Goal: Task Accomplishment & Management: Manage account settings

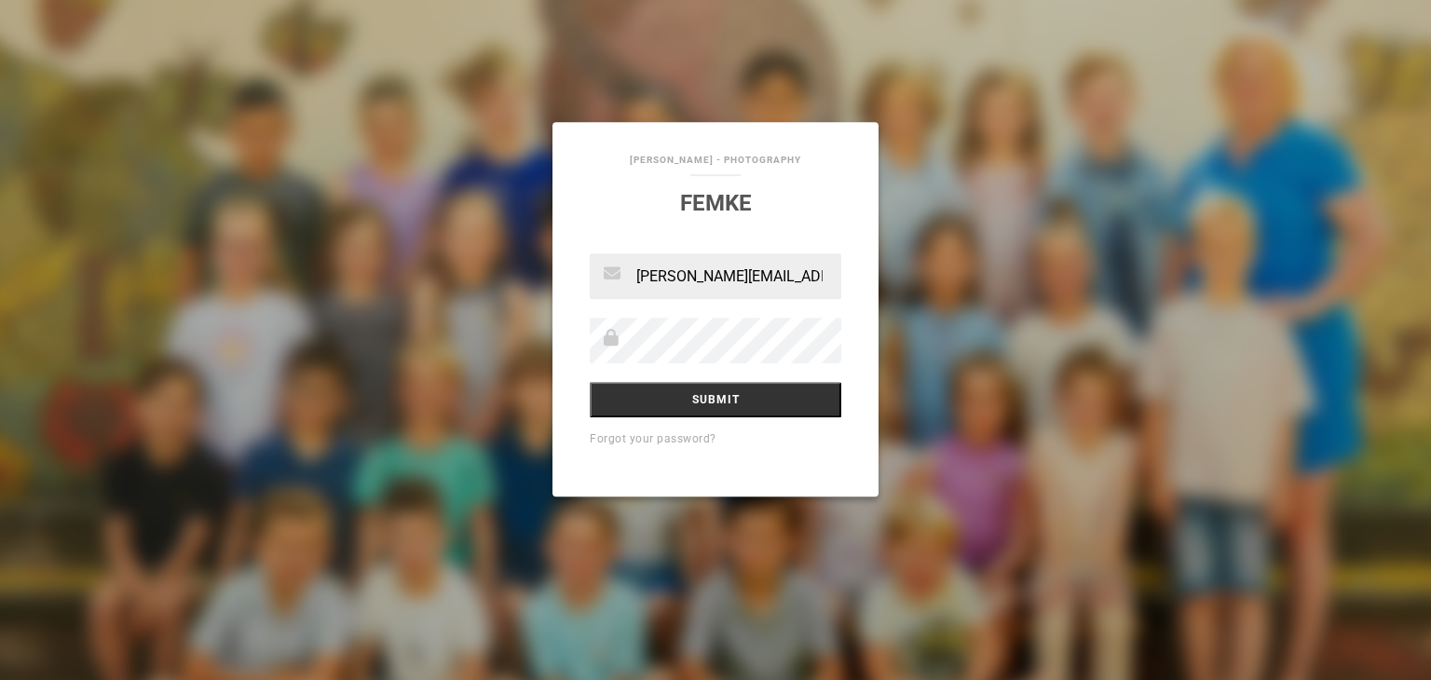
type input "[PERSON_NAME][EMAIL_ADDRESS][DOMAIN_NAME]"
click at [590, 382] on input "Submit" at bounding box center [715, 399] width 251 height 35
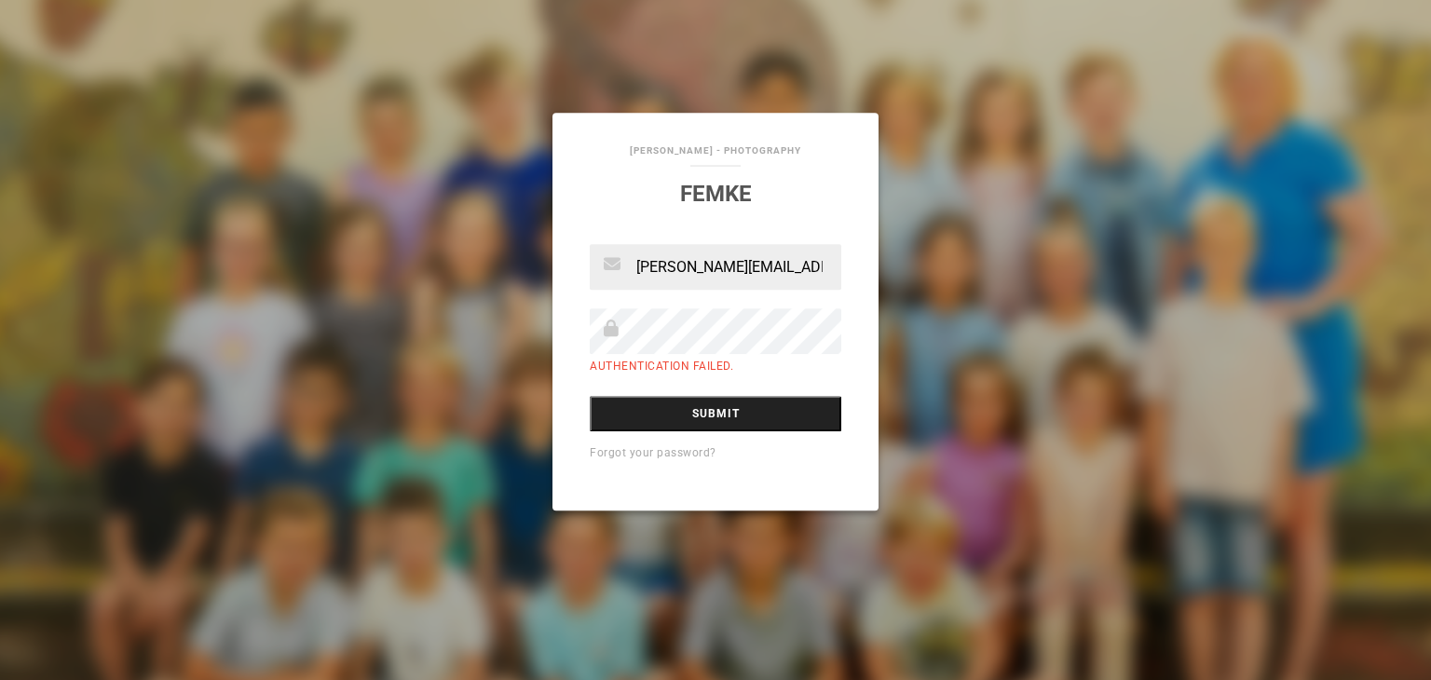
click at [720, 407] on input "Submit" at bounding box center [715, 413] width 251 height 35
click at [726, 413] on input "Submit" at bounding box center [715, 413] width 251 height 35
click at [71, 325] on div "Erik de Rie - Photography Femke mariette.sibie@gmail.com Authentication failed.…" at bounding box center [715, 340] width 1431 height 680
click at [801, 265] on input "[PERSON_NAME][EMAIL_ADDRESS][DOMAIN_NAME]" at bounding box center [715, 267] width 251 height 46
click at [817, 267] on input "[PERSON_NAME][EMAIL_ADDRESS][DOMAIN_NAME]" at bounding box center [715, 267] width 251 height 46
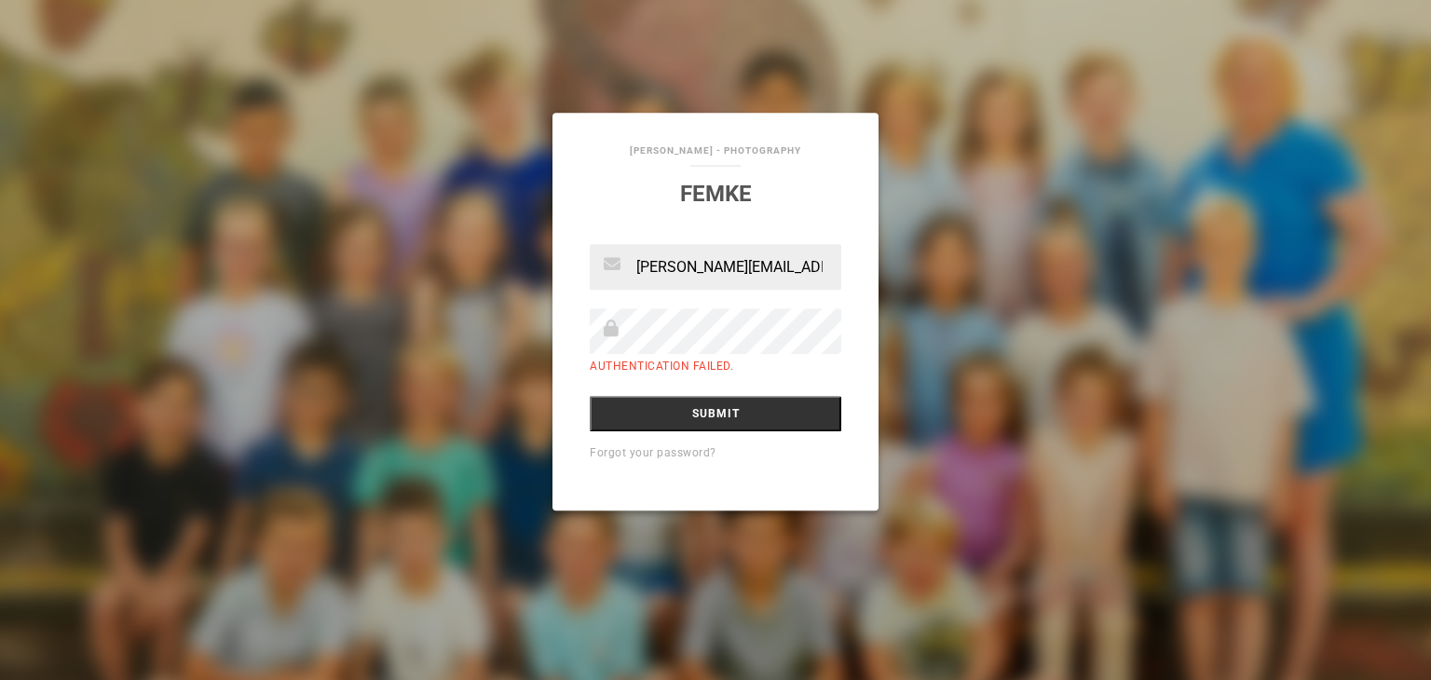
click at [605, 335] on icon at bounding box center [612, 327] width 16 height 17
click at [590, 396] on input "Submit" at bounding box center [715, 413] width 251 height 35
click at [720, 407] on input "Submit" at bounding box center [715, 413] width 251 height 35
drag, startPoint x: 745, startPoint y: 365, endPoint x: 570, endPoint y: 373, distance: 175.3
click at [570, 373] on div "[PERSON_NAME][EMAIL_ADDRESS][DOMAIN_NAME] Authentication failed. Submit Forgot …" at bounding box center [715, 377] width 326 height 266
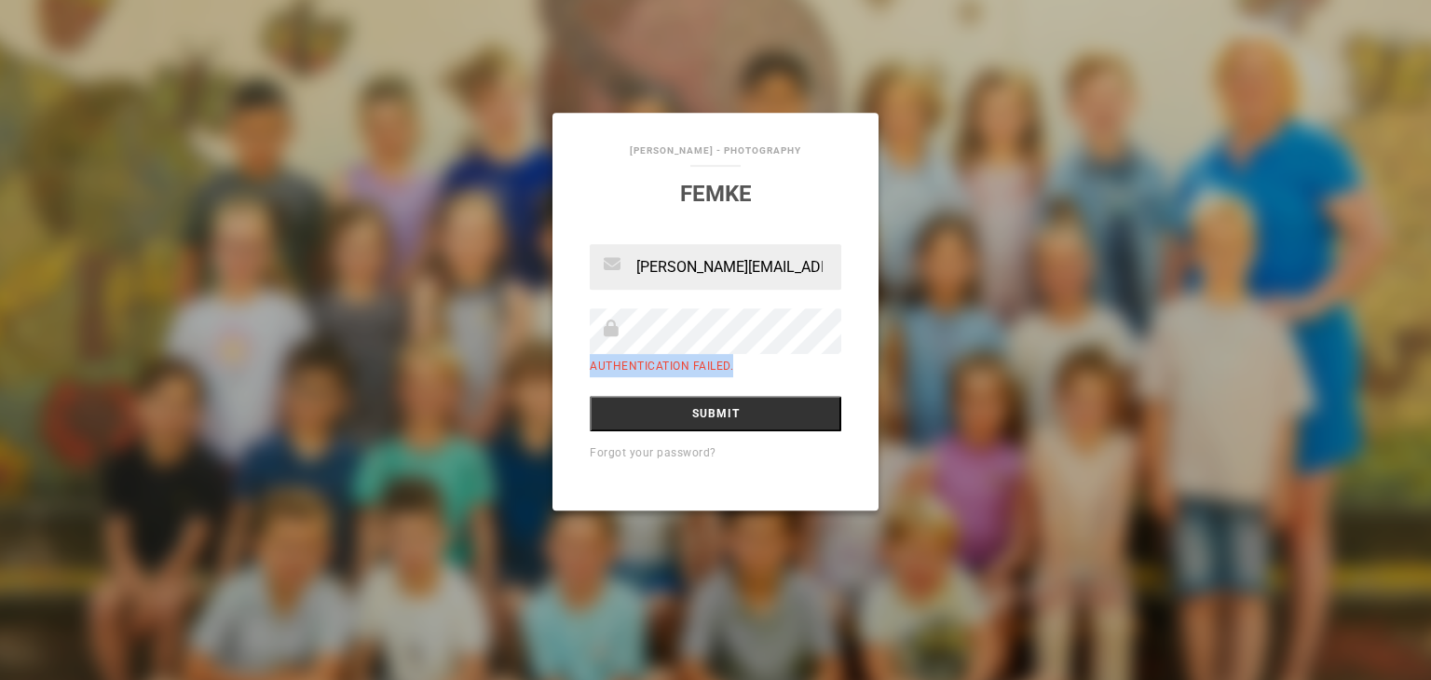
copy label "Authentication failed."
click at [80, 116] on div "[PERSON_NAME] - Photography [GEOGRAPHIC_DATA] [PERSON_NAME][EMAIL_ADDRESS][DOMA…" at bounding box center [715, 340] width 1431 height 680
click at [121, 385] on div "[PERSON_NAME] - Photography [GEOGRAPHIC_DATA] [PERSON_NAME][EMAIL_ADDRESS][DOMA…" at bounding box center [715, 340] width 1431 height 680
click at [63, 233] on div "[PERSON_NAME] - Photography [GEOGRAPHIC_DATA] [PERSON_NAME][EMAIL_ADDRESS][DOMA…" at bounding box center [715, 340] width 1431 height 680
drag, startPoint x: 140, startPoint y: 116, endPoint x: 140, endPoint y: 103, distance: 13.0
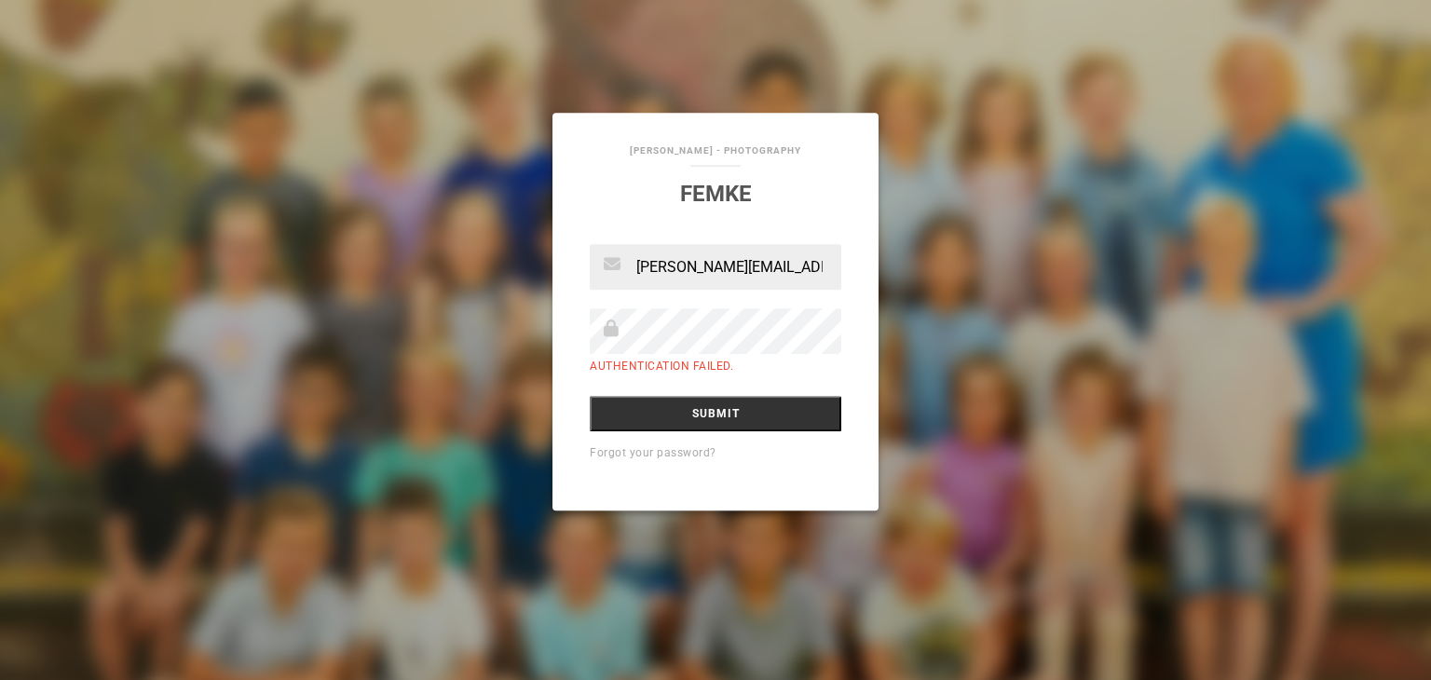
click at [140, 116] on div "[PERSON_NAME] - Photography [GEOGRAPHIC_DATA] [PERSON_NAME][EMAIL_ADDRESS][DOMA…" at bounding box center [715, 340] width 1431 height 680
click at [590, 396] on input "Submit" at bounding box center [715, 413] width 251 height 35
